Goal: Ask a question: Seek information or help from site administrators or community

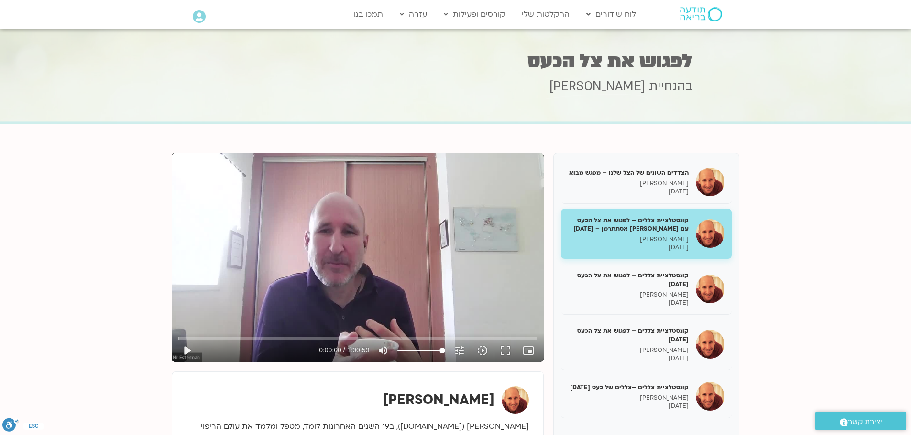
click at [199, 12] on icon at bounding box center [199, 16] width 13 height 13
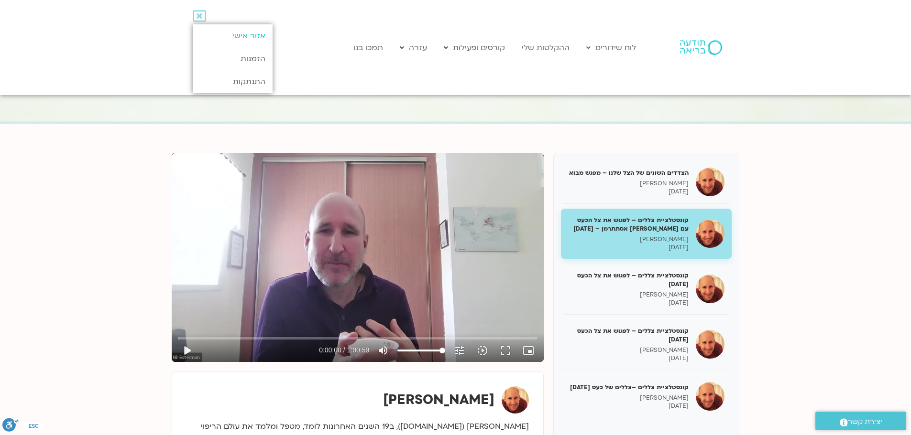
click at [248, 40] on link "אזור אישי" at bounding box center [233, 35] width 80 height 23
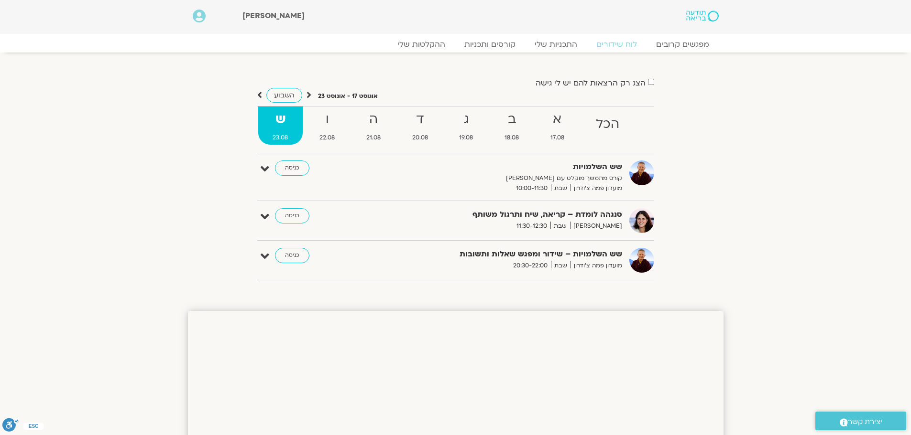
click at [199, 17] on icon at bounding box center [199, 16] width 13 height 13
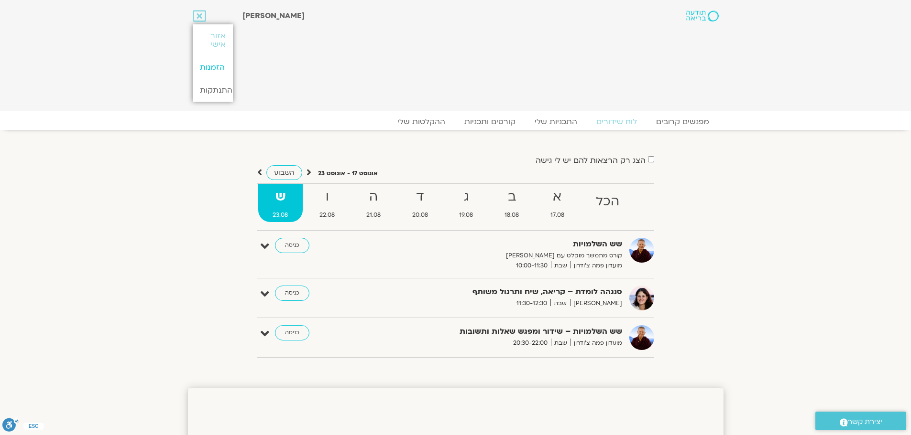
click at [214, 66] on link "הזמנות" at bounding box center [213, 67] width 40 height 23
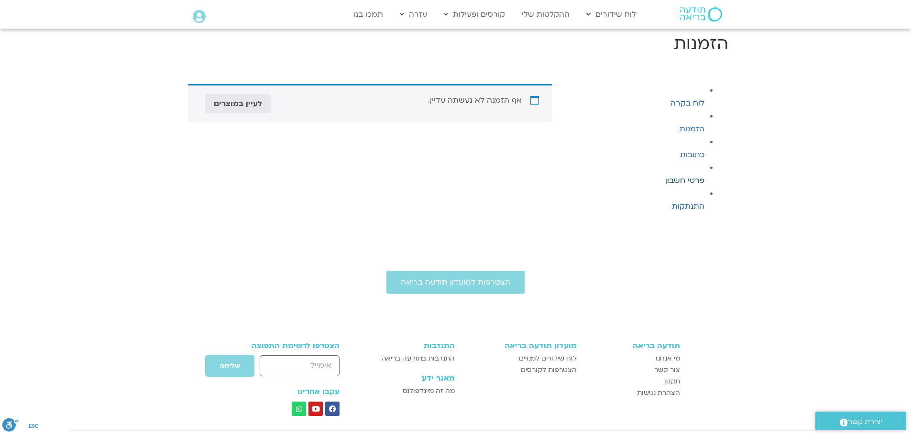
click at [687, 181] on link "פרטי חשבון" at bounding box center [684, 180] width 39 height 11
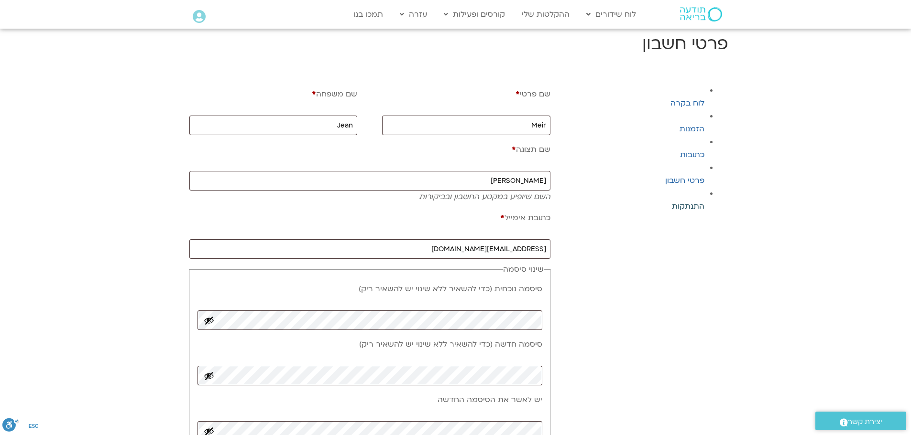
click at [679, 206] on link "התנתקות" at bounding box center [688, 206] width 33 height 11
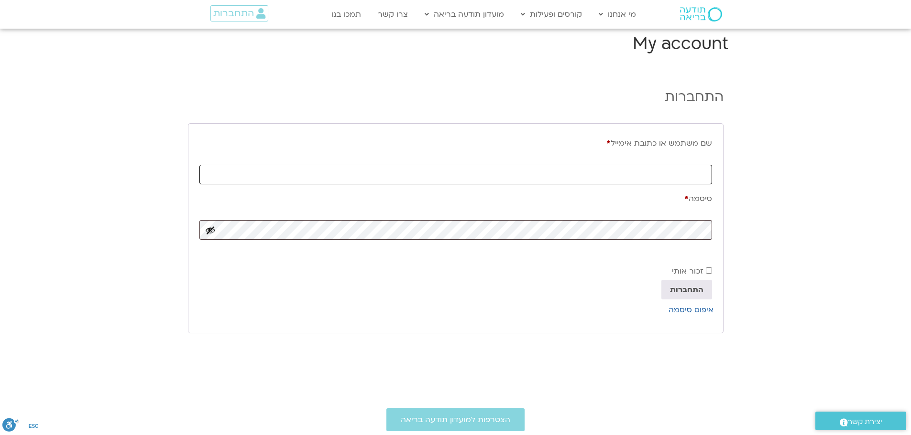
click at [634, 177] on input "שם משתמש או כתובת אימייל * חובה" at bounding box center [455, 175] width 512 height 20
click at [633, 170] on input "שם משתמש או כתובת אימייל * חובה" at bounding box center [455, 175] width 512 height 20
type input "meirjean@gmail.com"
click at [692, 42] on h1 "My account" at bounding box center [455, 44] width 545 height 23
click at [246, 15] on span "התחברות" at bounding box center [233, 13] width 41 height 11
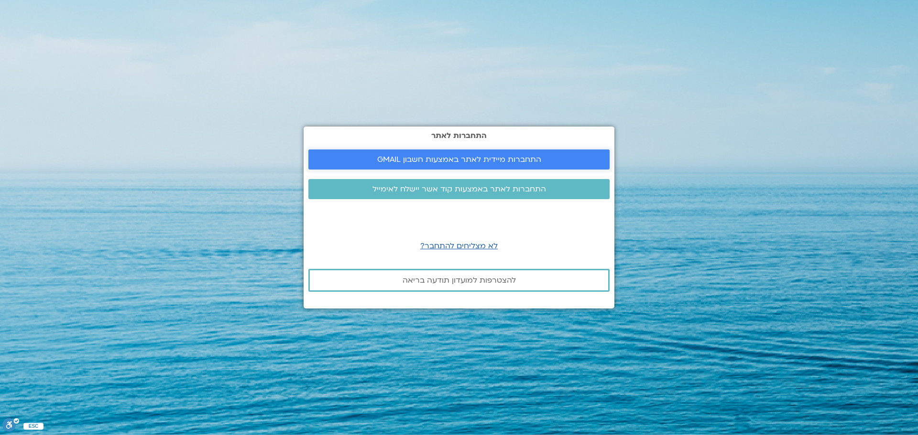
click at [514, 162] on span "התחברות מיידית לאתר באמצעות חשבון GMAIL" at bounding box center [459, 159] width 164 height 9
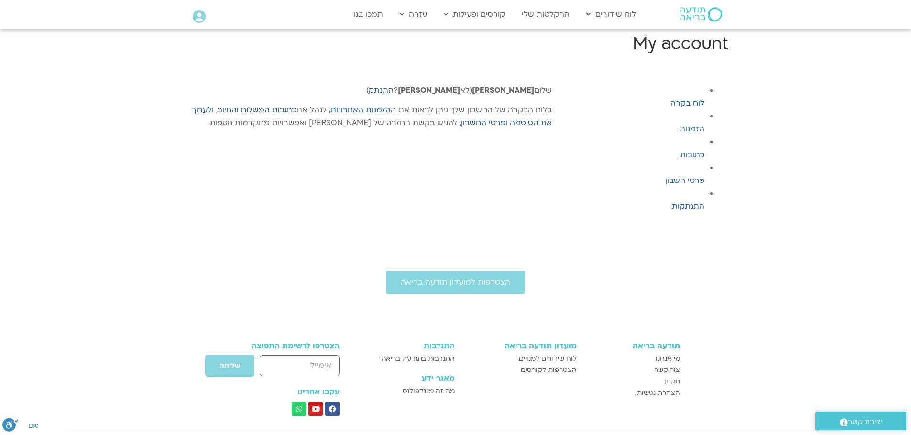
click at [229, 111] on link "כתובות המשלוח והחיוב" at bounding box center [256, 110] width 79 height 11
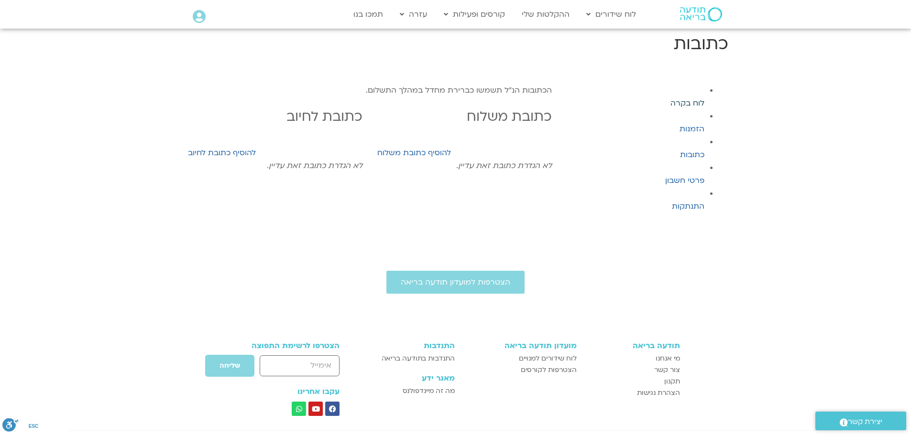
click at [686, 104] on link "לוח בקרה" at bounding box center [687, 103] width 34 height 11
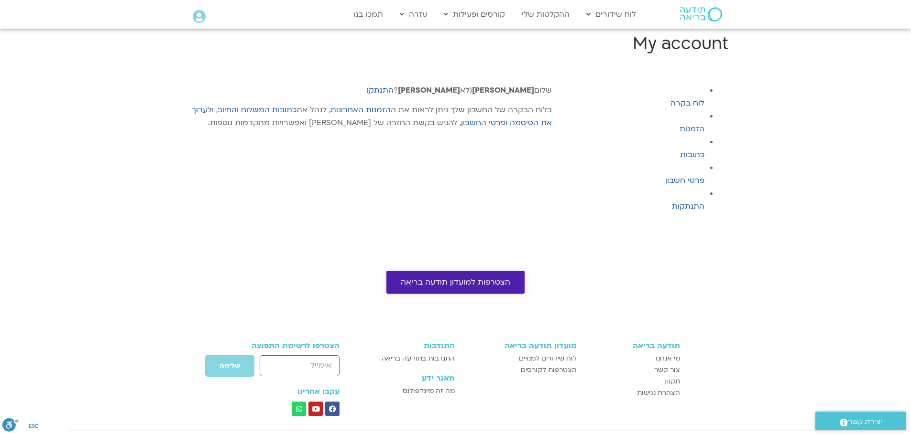
click at [460, 283] on span "הצטרפות למועדון תודעה בריאה" at bounding box center [455, 282] width 109 height 9
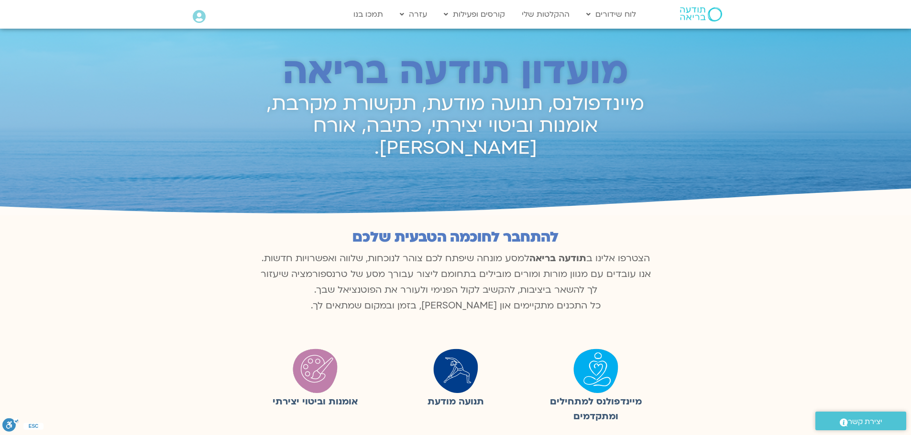
click at [195, 13] on icon at bounding box center [199, 16] width 13 height 13
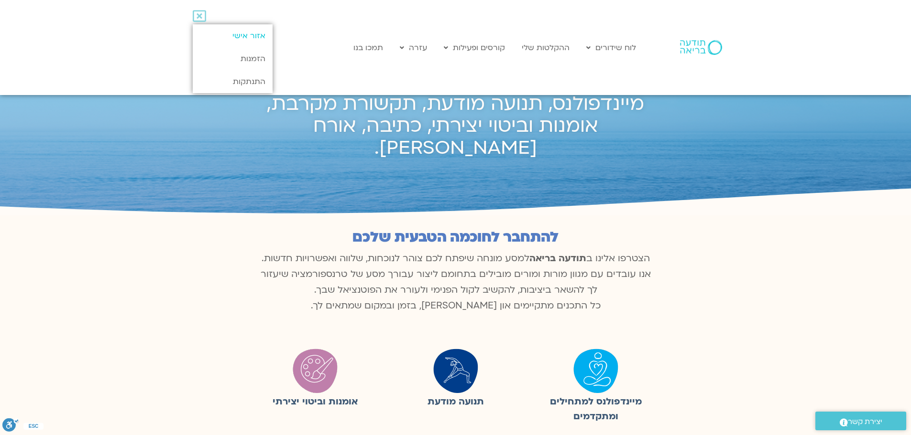
click at [240, 36] on link "אזור אישי" at bounding box center [233, 35] width 80 height 23
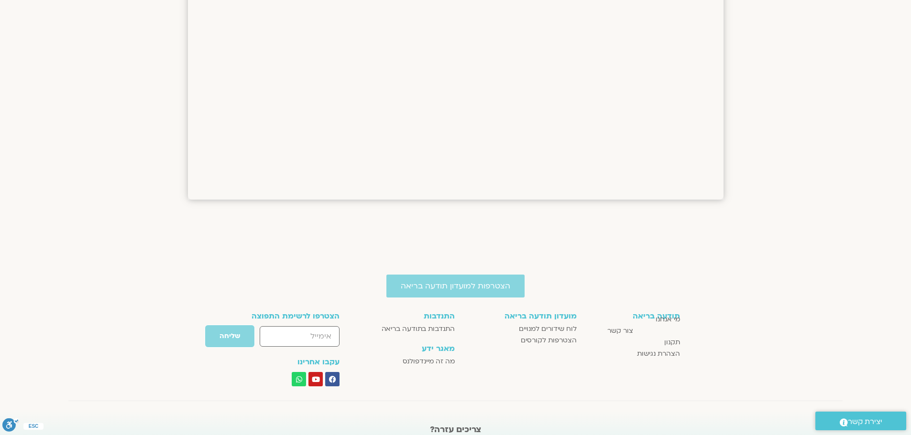
scroll to position [917, 0]
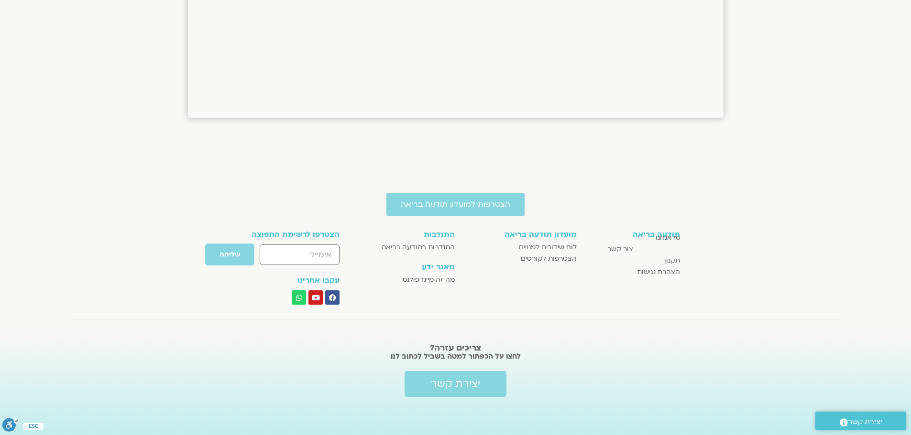
click at [866, 424] on span "יצירת קשר" at bounding box center [865, 422] width 34 height 13
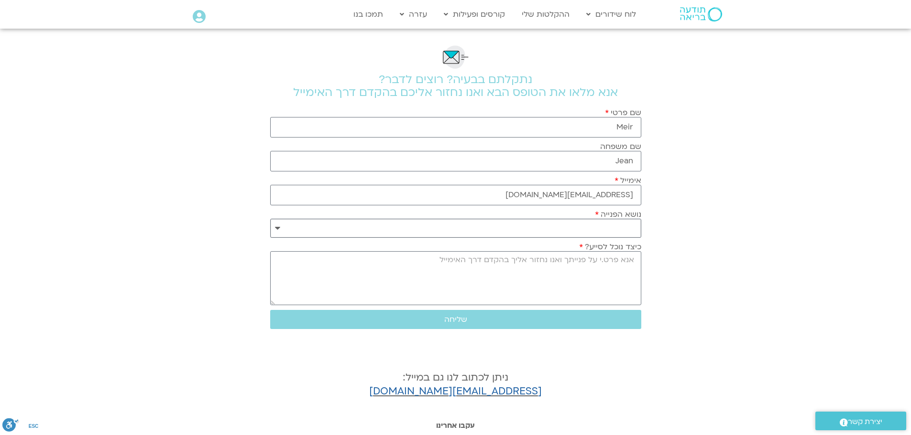
click at [587, 222] on select "**********" at bounding box center [455, 228] width 371 height 19
select select "**********"
click at [270, 219] on select "**********" at bounding box center [455, 228] width 371 height 19
click at [572, 276] on textarea "כיצד נוכל לסייע?" at bounding box center [455, 278] width 371 height 54
type textarea "v"
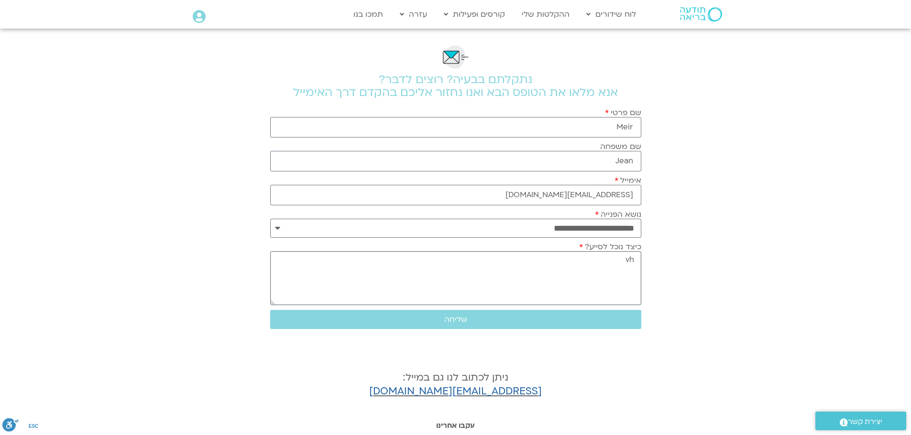
type textarea "v"
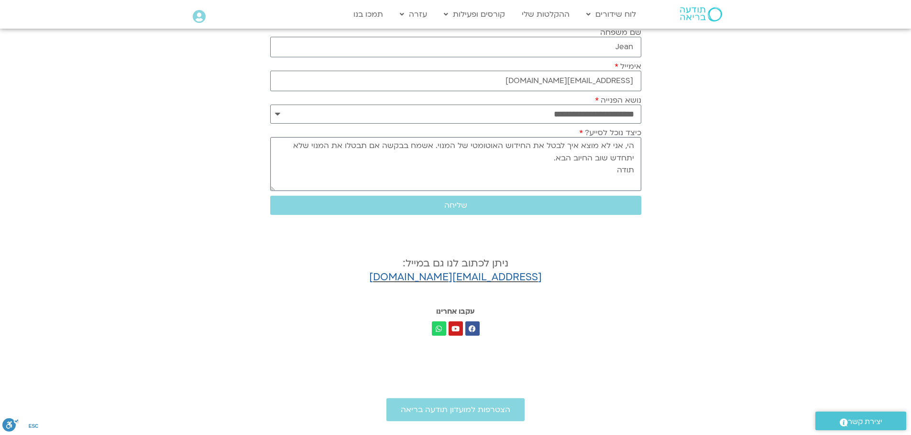
scroll to position [96, 0]
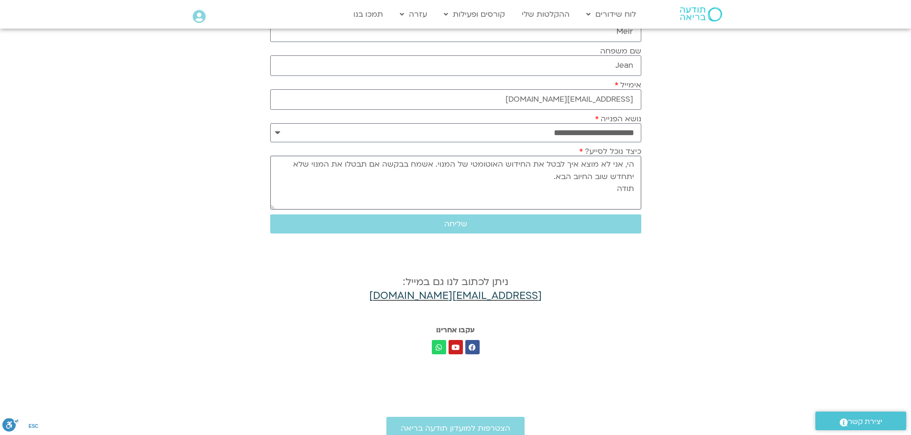
type textarea "הי, אני לא מוצא איך לבטל את החידוש האוטומטי של המנוי. אשמח בבקשה אם תבטלו את המ…"
click at [555, 221] on span "שליחה" at bounding box center [456, 224] width 348 height 9
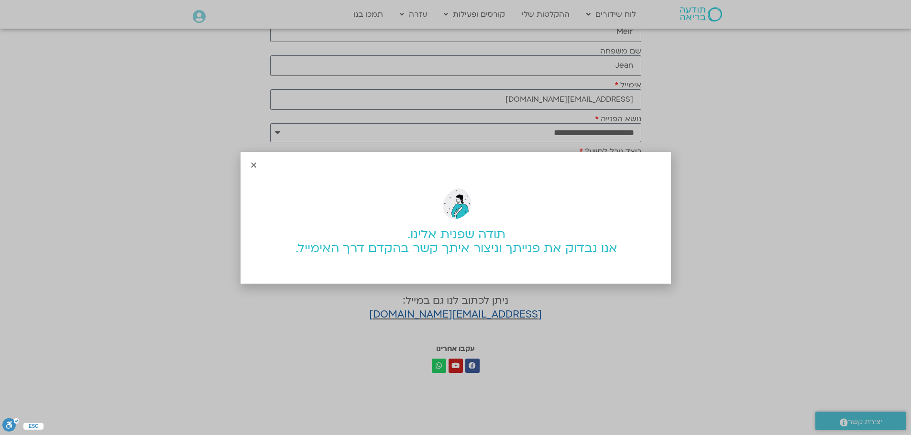
click at [251, 168] on icon "Close" at bounding box center [253, 165] width 7 height 7
